Goal: Browse casually

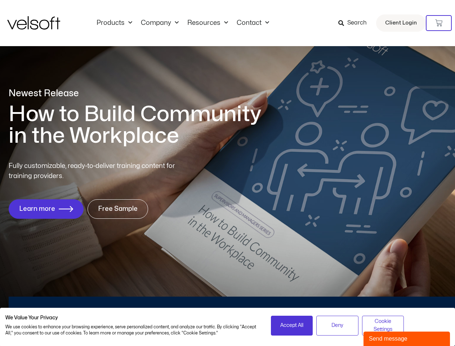
click at [227, 173] on div "Fully customizable, ready-to-deliver training content for training providers. L…" at bounding box center [228, 190] width 438 height 58
click at [439, 23] on icon at bounding box center [438, 22] width 7 height 7
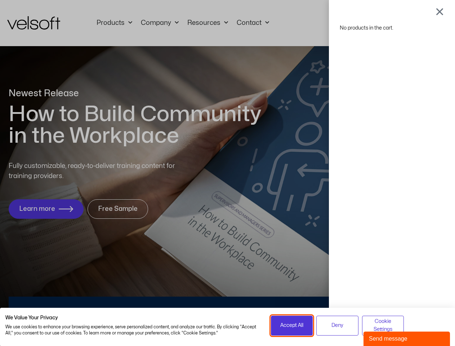
click at [292, 325] on span "Accept All" at bounding box center [291, 325] width 23 height 8
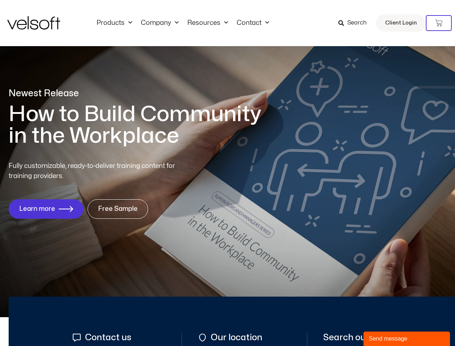
click at [228, 173] on div "No products in the cart." at bounding box center [228, 173] width 0 height 0
click at [407, 339] on div "Send message" at bounding box center [407, 338] width 76 height 9
